Goal: Information Seeking & Learning: Find specific fact

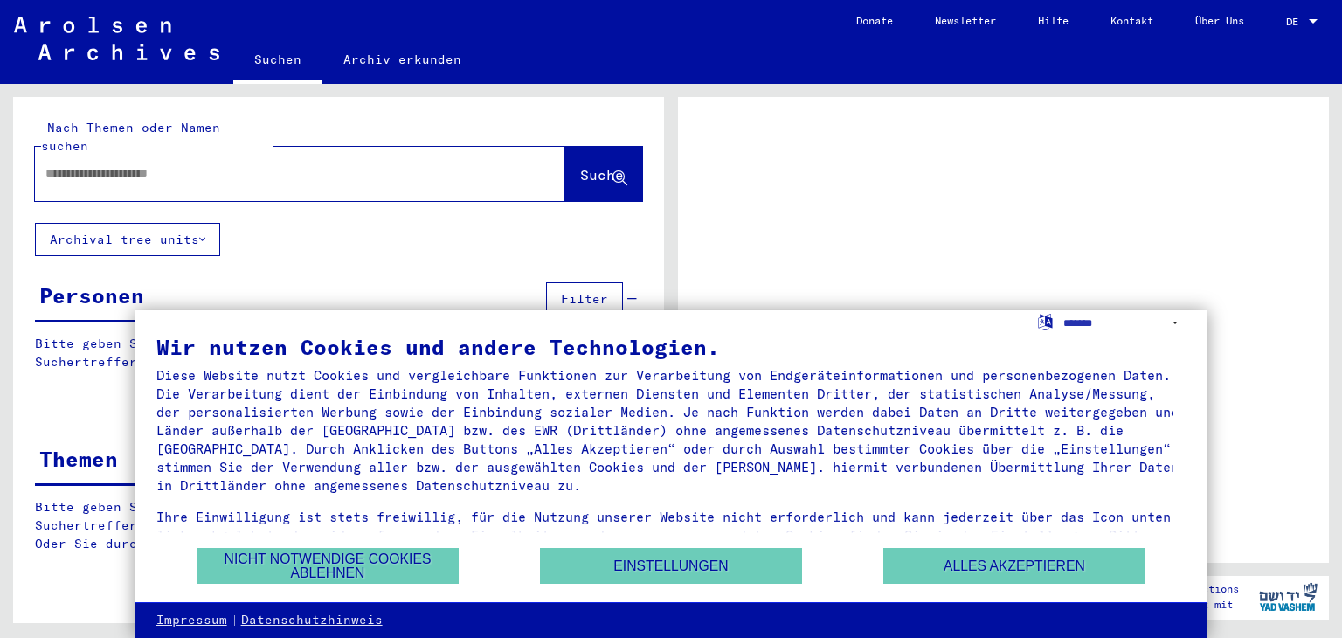
drag, startPoint x: 857, startPoint y: 263, endPoint x: 752, endPoint y: 162, distance: 145.2
click at [752, 162] on div at bounding box center [1003, 330] width 651 height 466
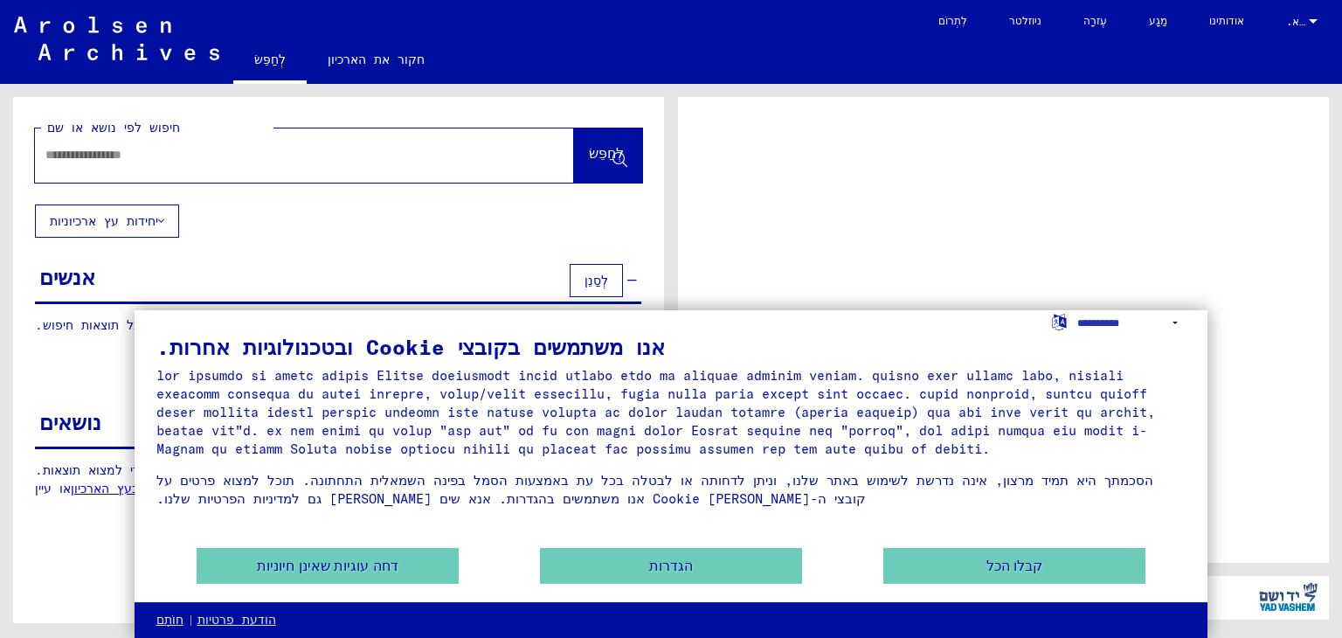
click at [407, 246] on div "חיפוש לפי נושא או שם לְחַפֵּשׂ יחידות עץ ארכיוניות אנשים לְסַנֵן אנא הזן מונח ח…" at bounding box center [338, 310] width 651 height 427
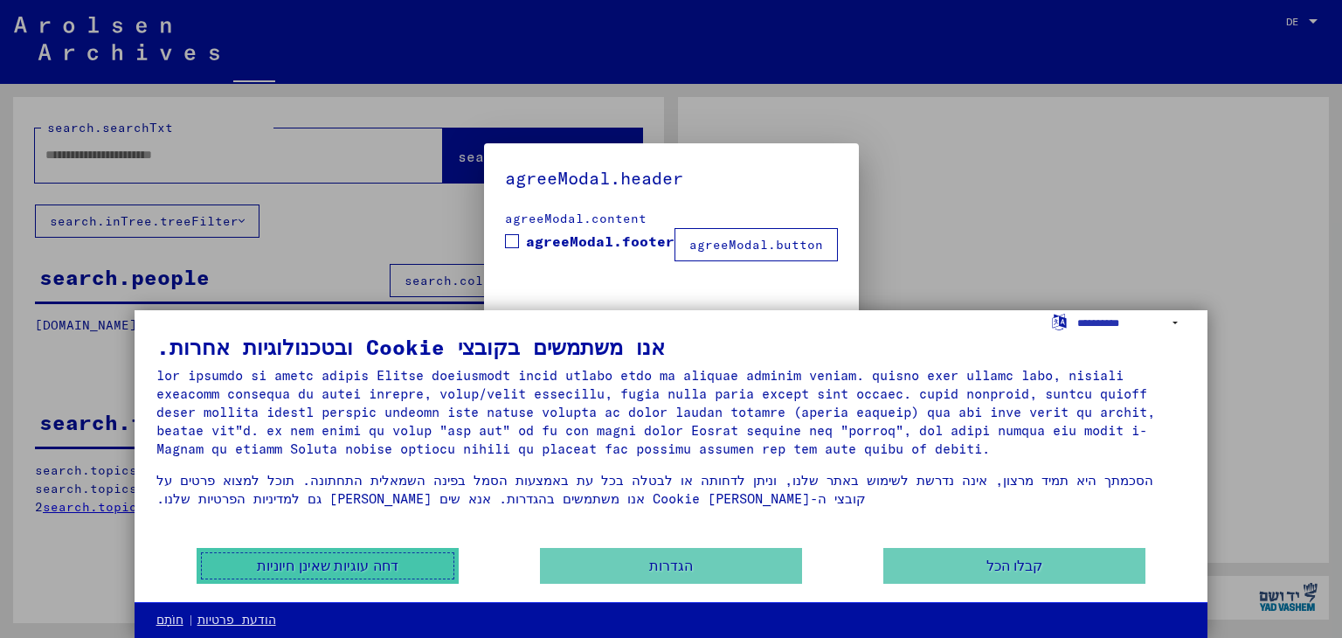
click at [376, 558] on font "דחה עוגיות שאינן חיוניות" at bounding box center [327, 565] width 141 height 15
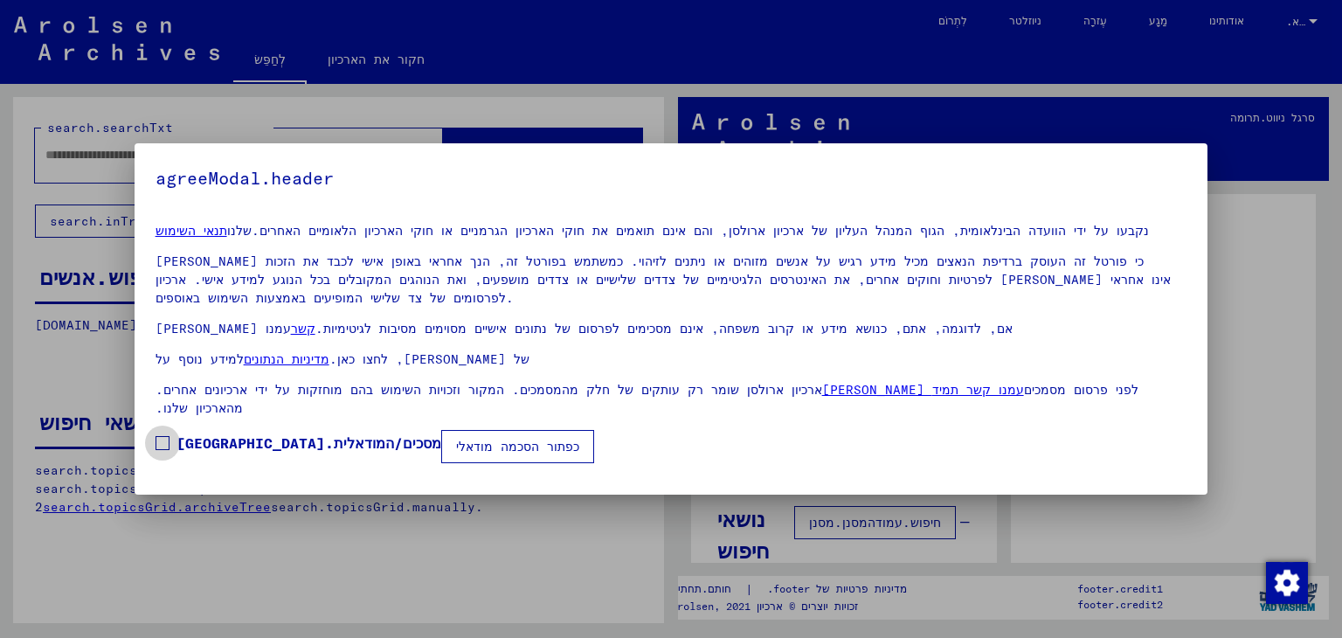
click at [167, 450] on span at bounding box center [163, 443] width 14 height 14
click at [456, 454] on font "כפתור הסכמה מודאלי" at bounding box center [517, 447] width 123 height 16
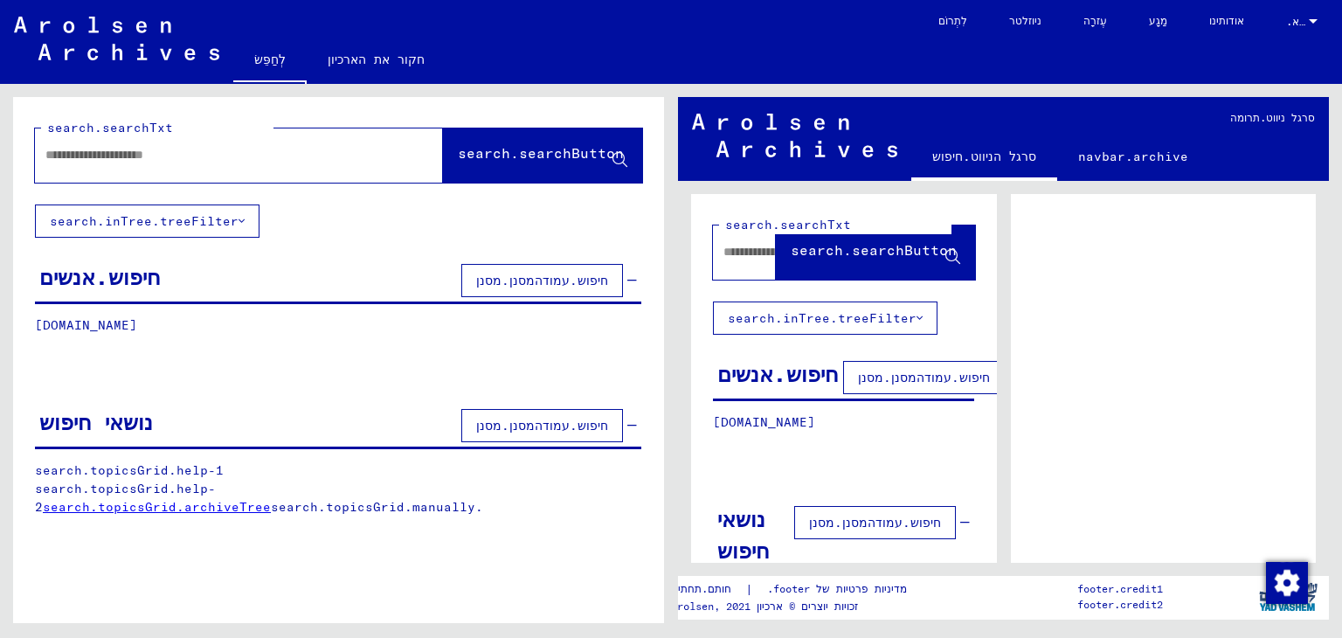
click at [182, 149] on input "text" at bounding box center [223, 155] width 356 height 18
type input "*"
type input "********"
click at [500, 157] on font "search.searchButton" at bounding box center [541, 152] width 166 height 17
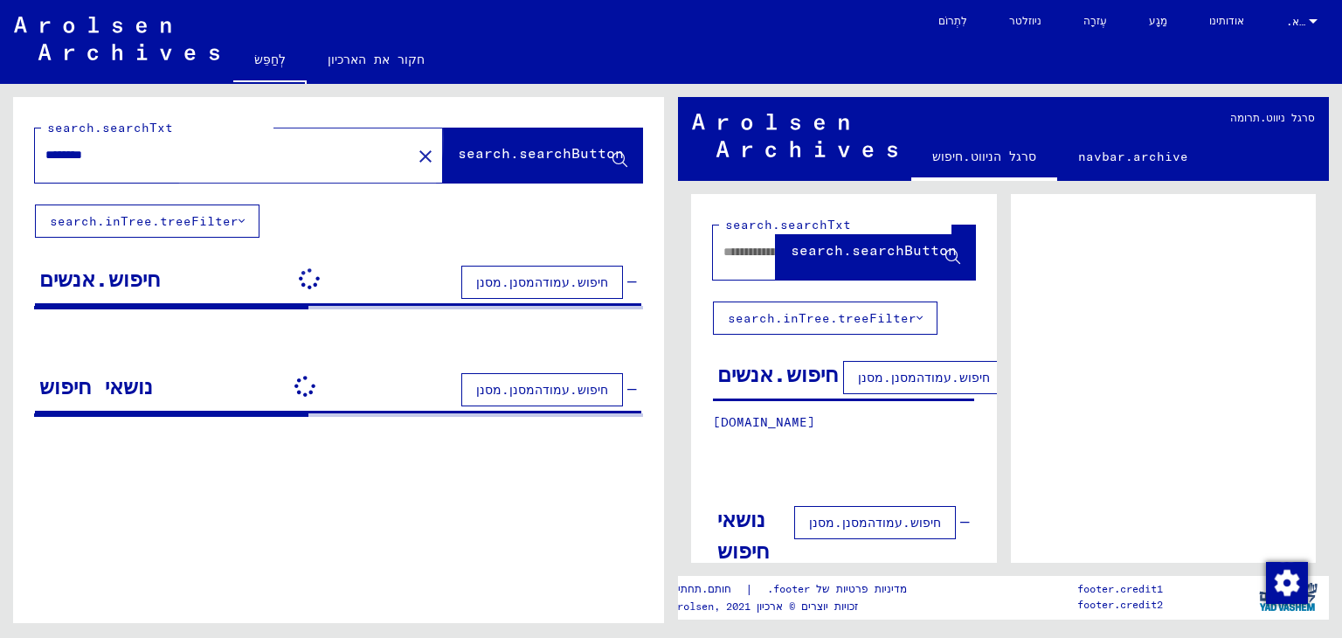
click at [492, 160] on font "search.searchButton" at bounding box center [541, 152] width 166 height 17
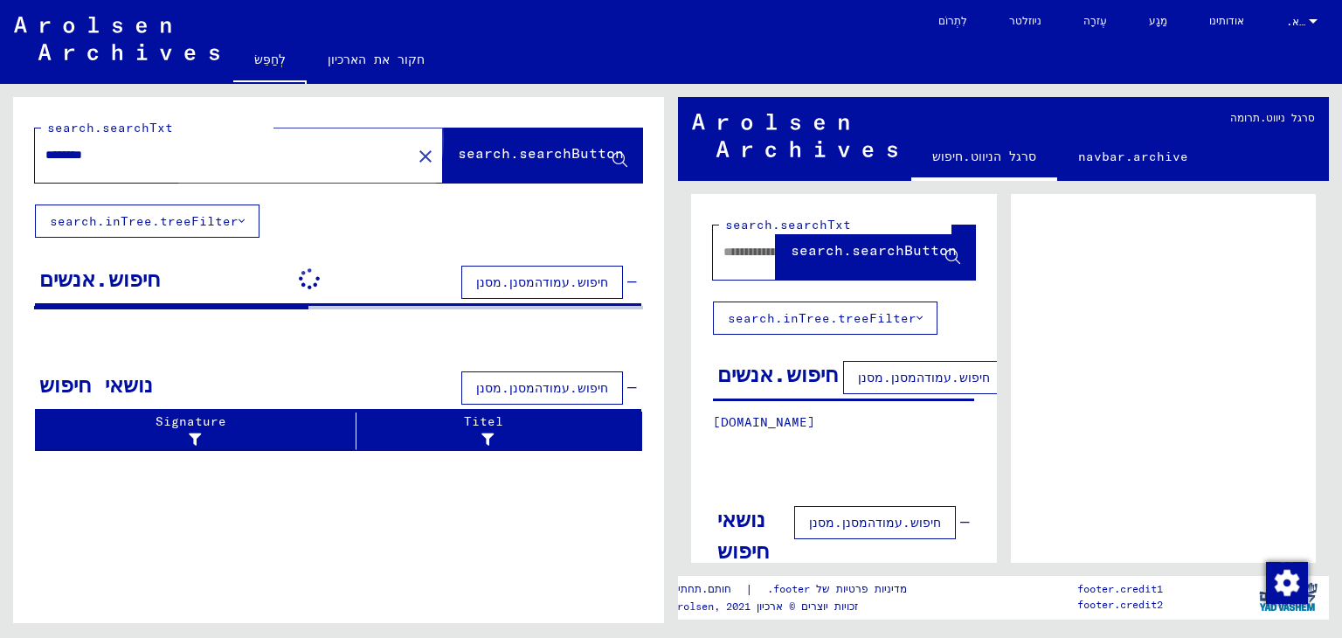
click at [492, 160] on font "search.searchButton" at bounding box center [541, 152] width 166 height 17
